Goal: Task Accomplishment & Management: Manage account settings

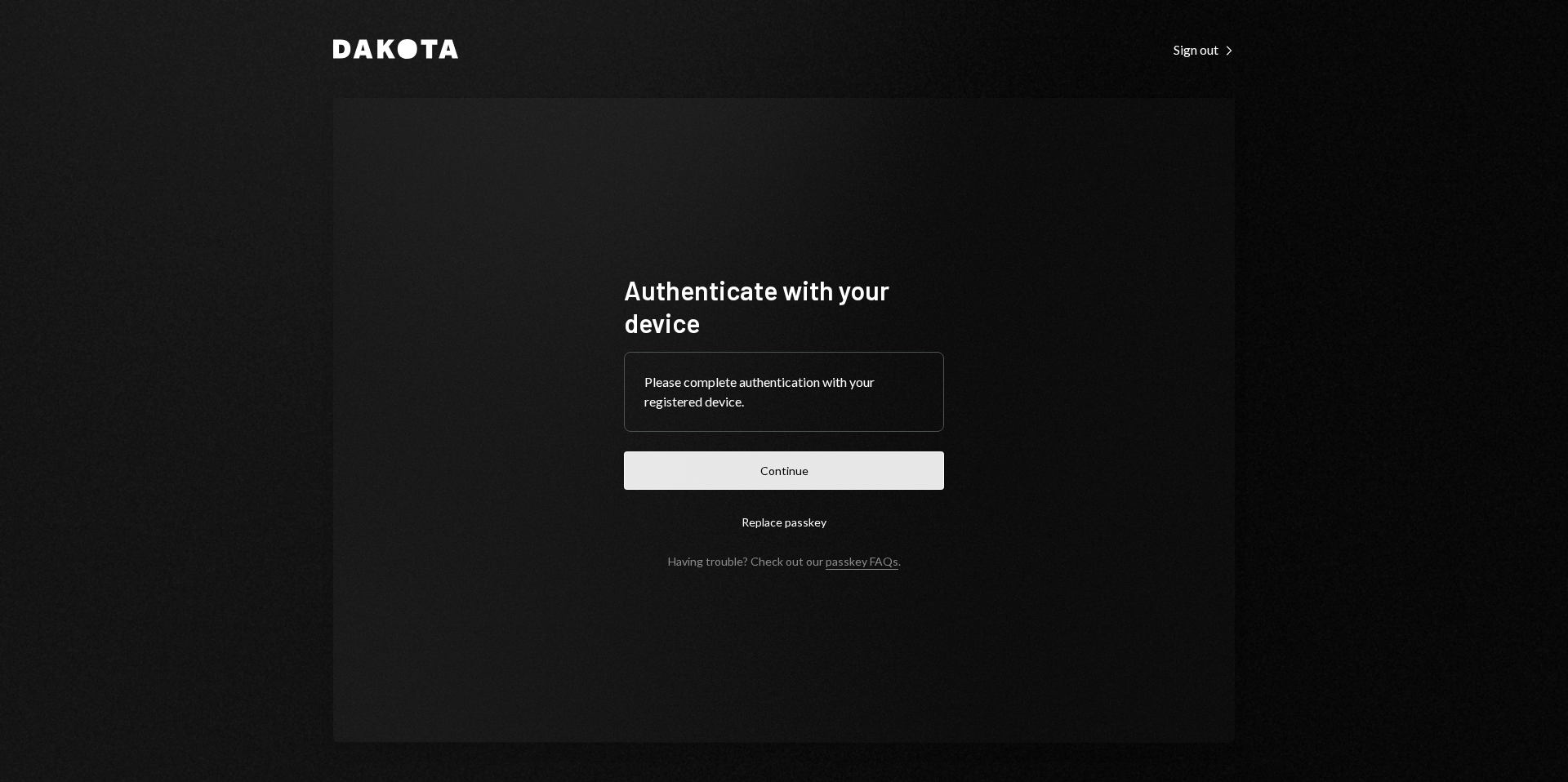
click at [807, 472] on button "Continue" at bounding box center [784, 470] width 320 height 38
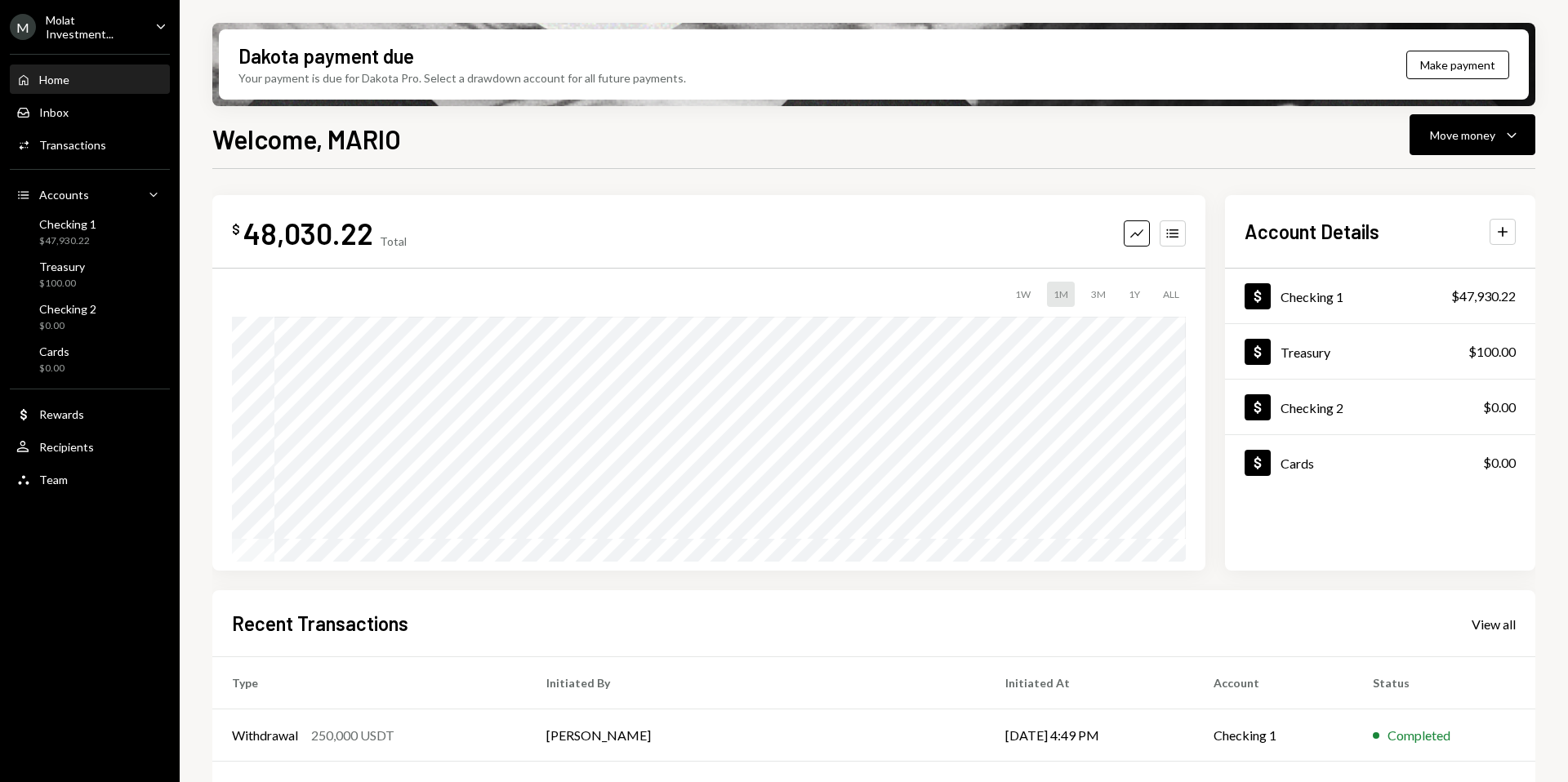
click at [96, 23] on div "Molat Investment..." at bounding box center [94, 27] width 96 height 27
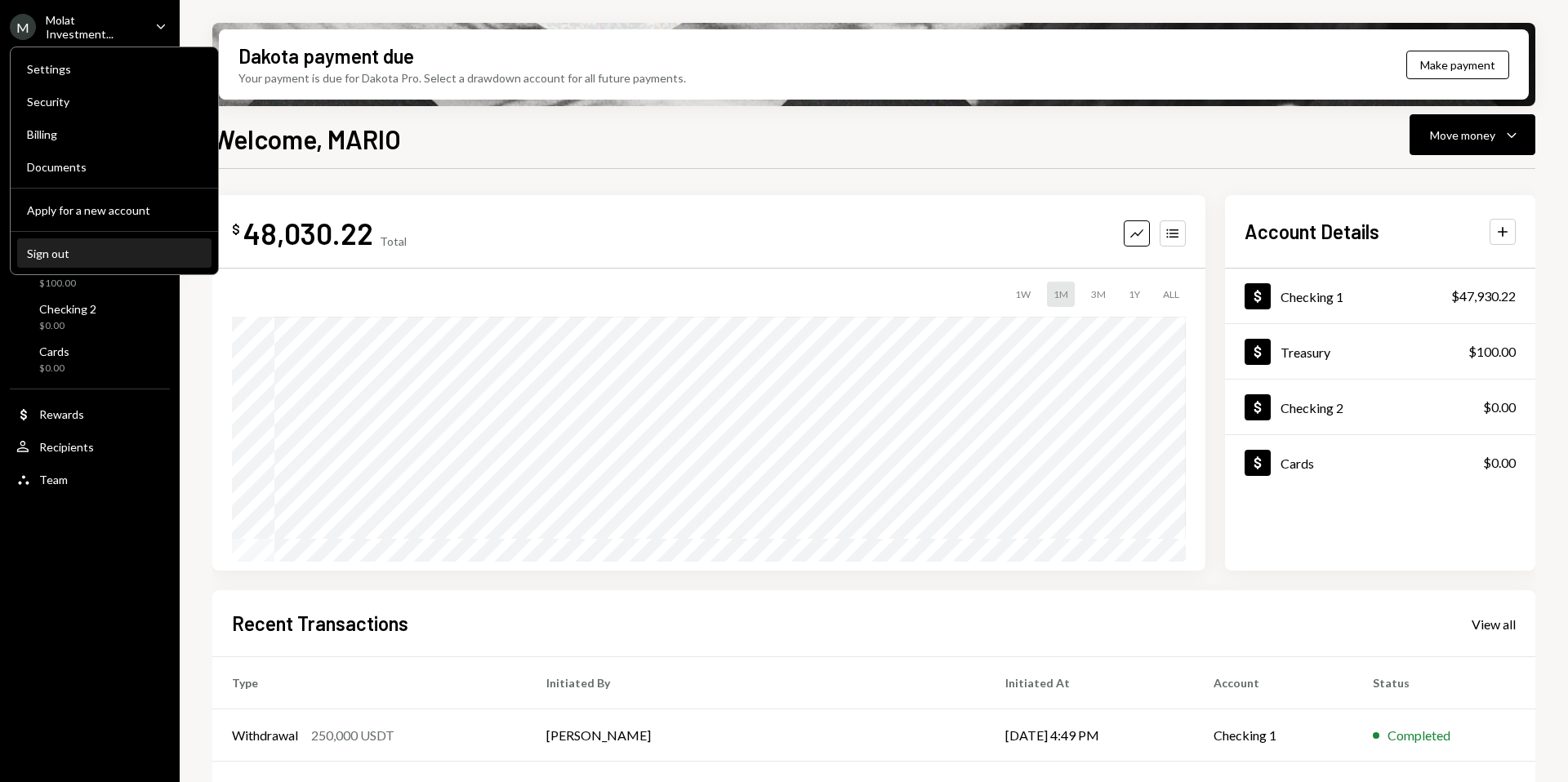
click at [71, 262] on button "Sign out" at bounding box center [114, 253] width 195 height 29
